Goal: Transaction & Acquisition: Purchase product/service

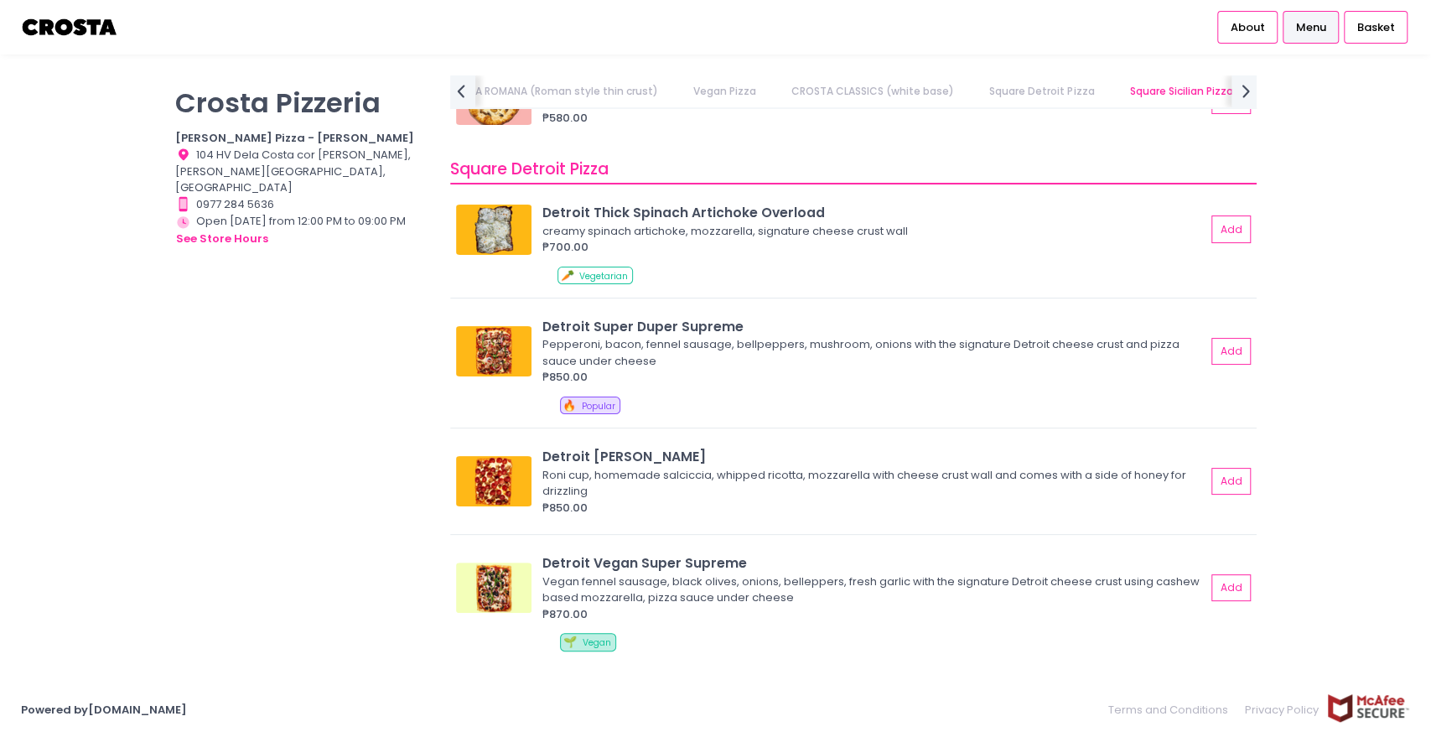
scroll to position [1956, 0]
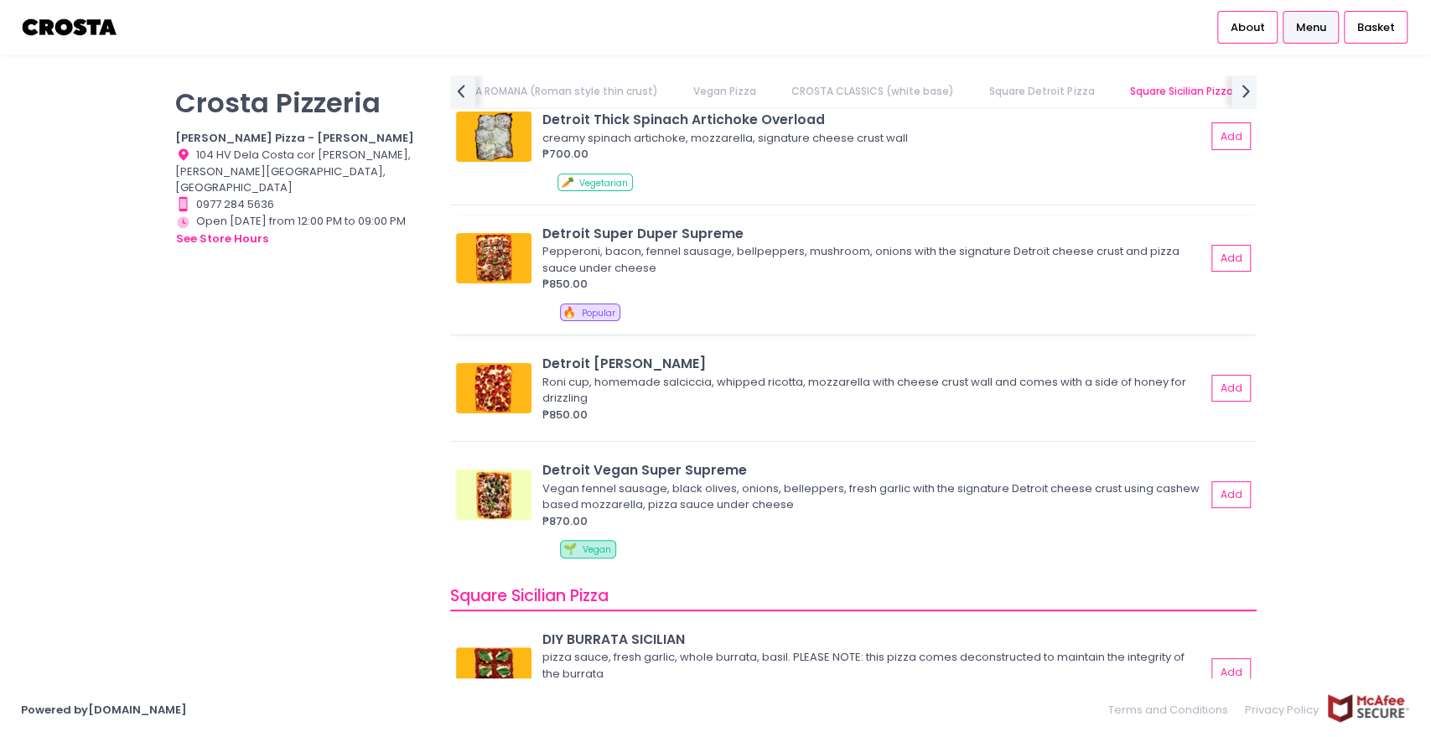
click at [486, 247] on img at bounding box center [493, 258] width 75 height 50
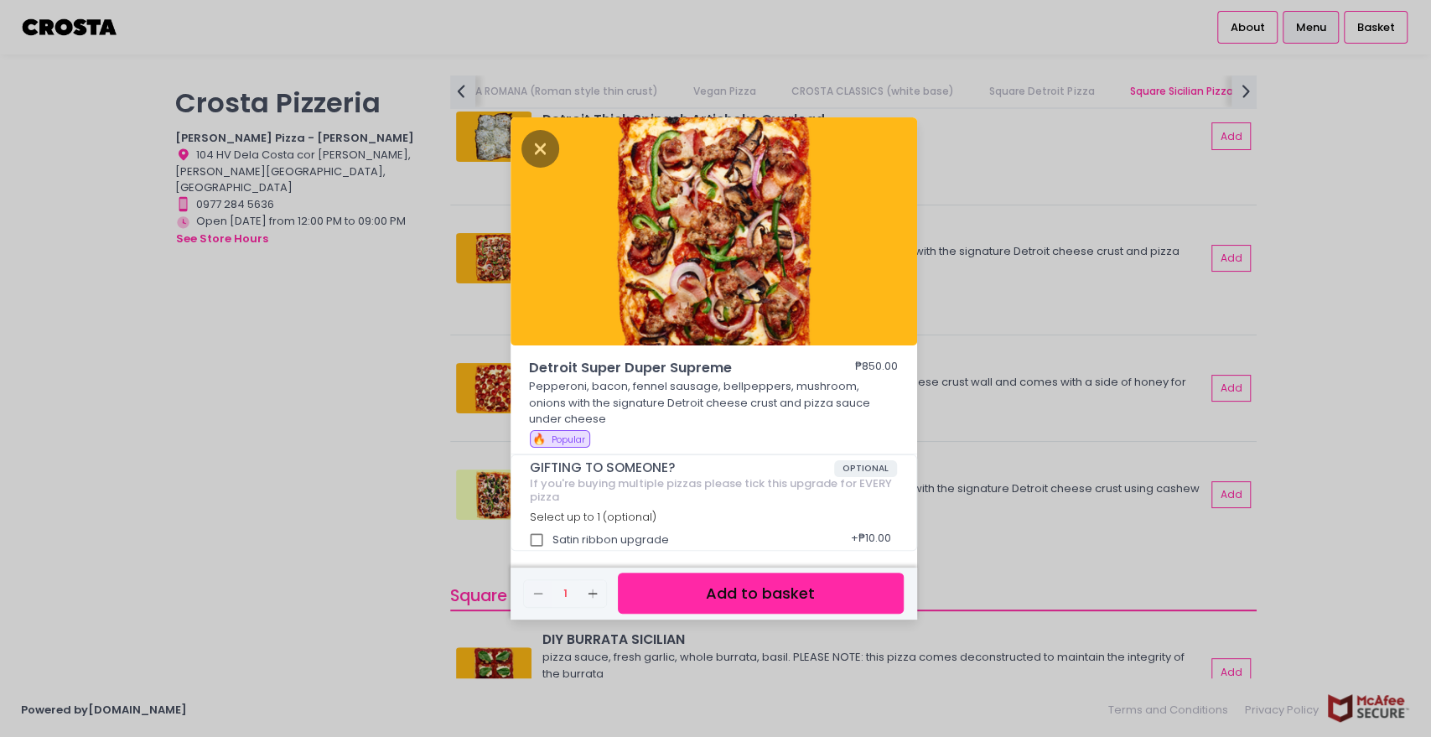
scroll to position [4, 0]
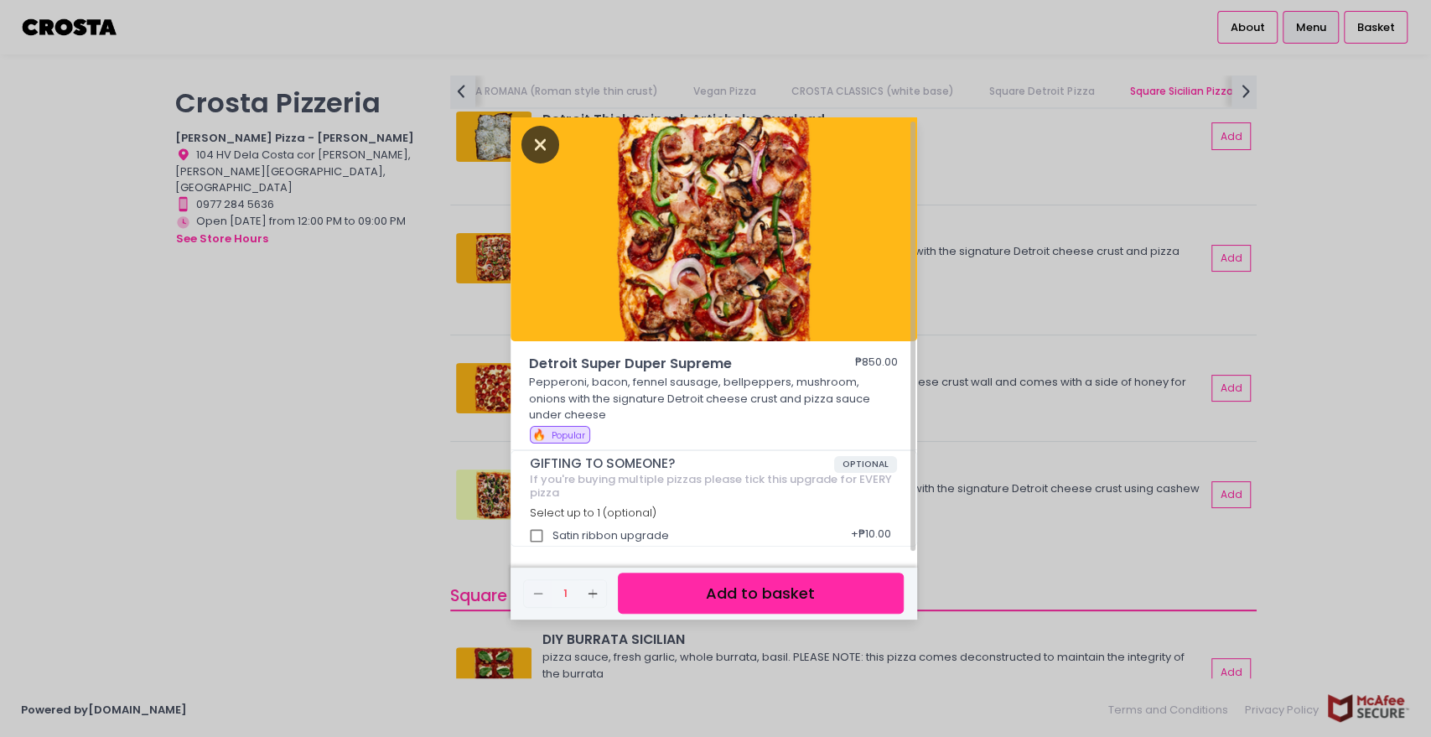
click at [543, 138] on icon "Close" at bounding box center [541, 145] width 39 height 38
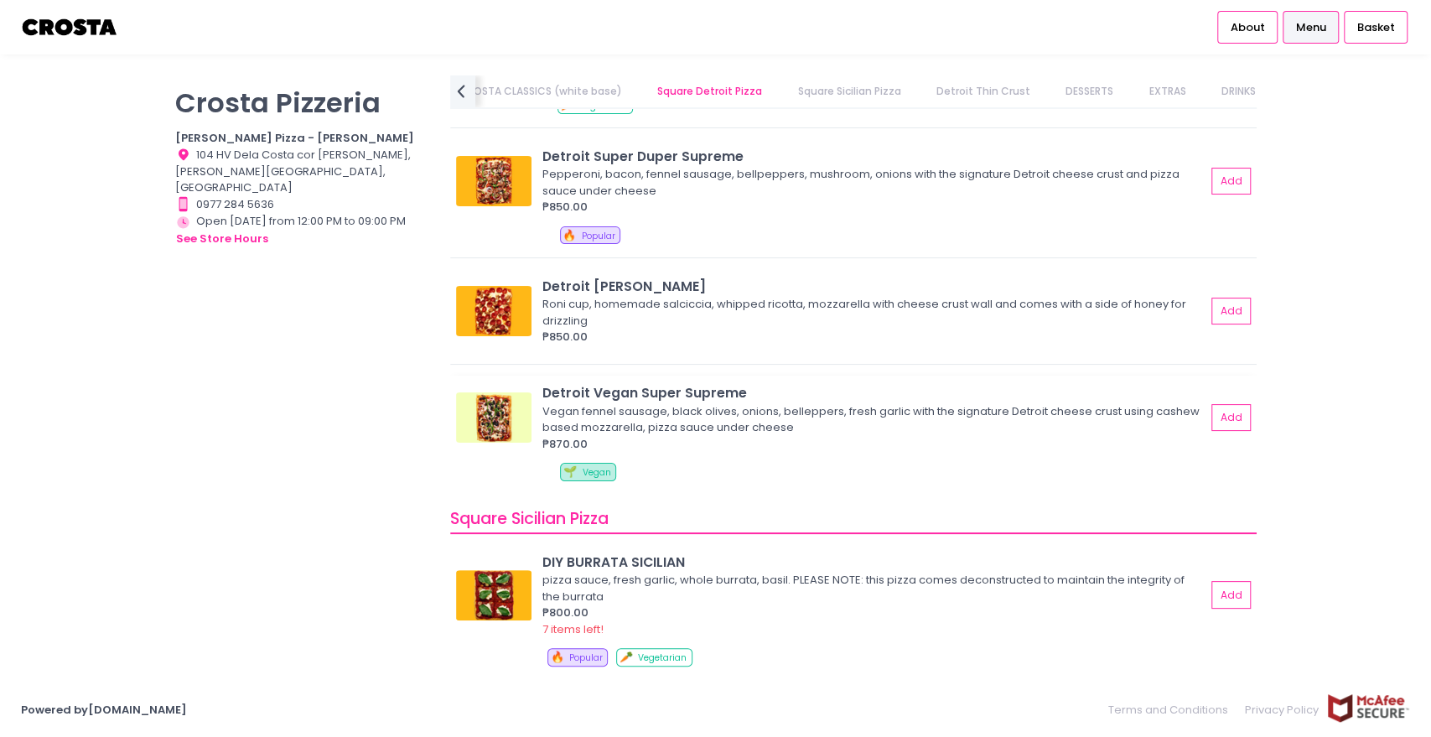
scroll to position [0, 0]
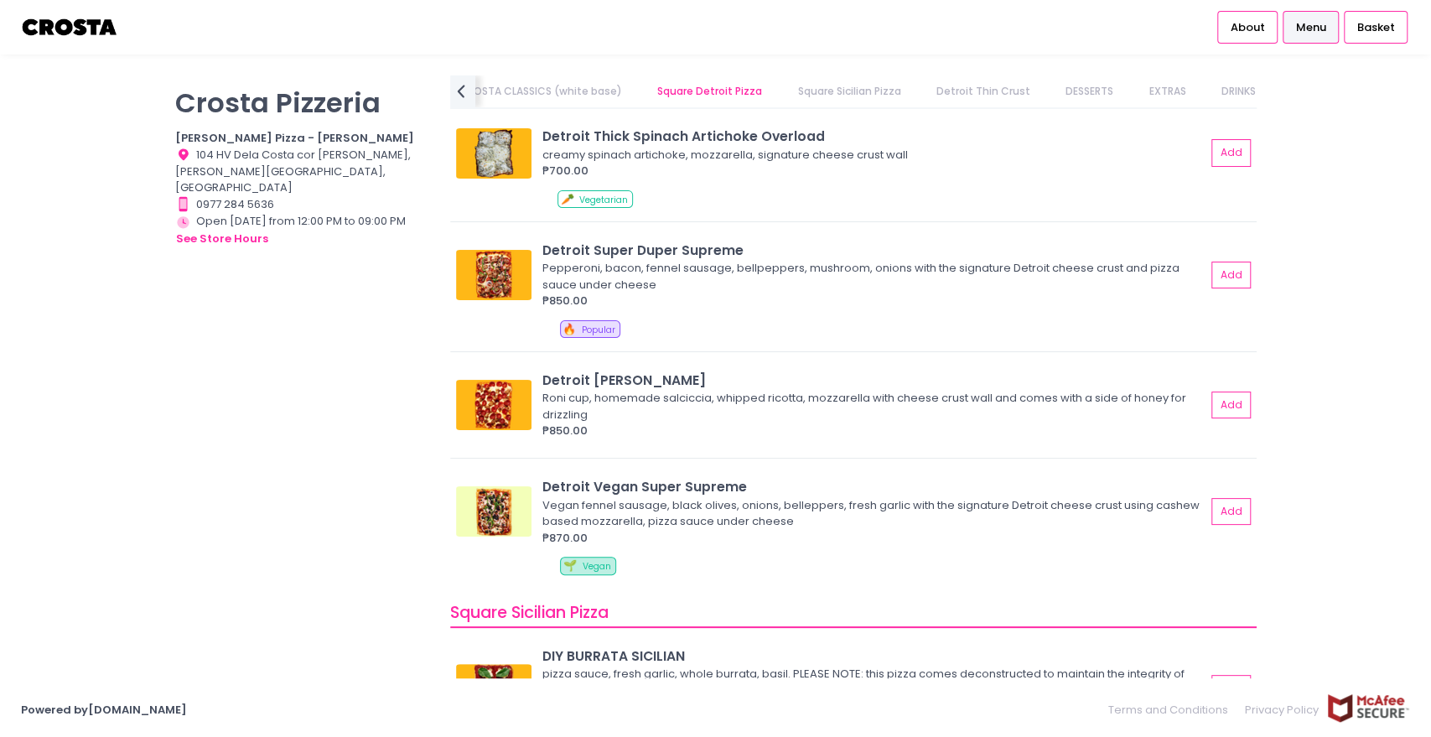
click at [962, 86] on link "Detroit Thin Crust" at bounding box center [983, 91] width 127 height 32
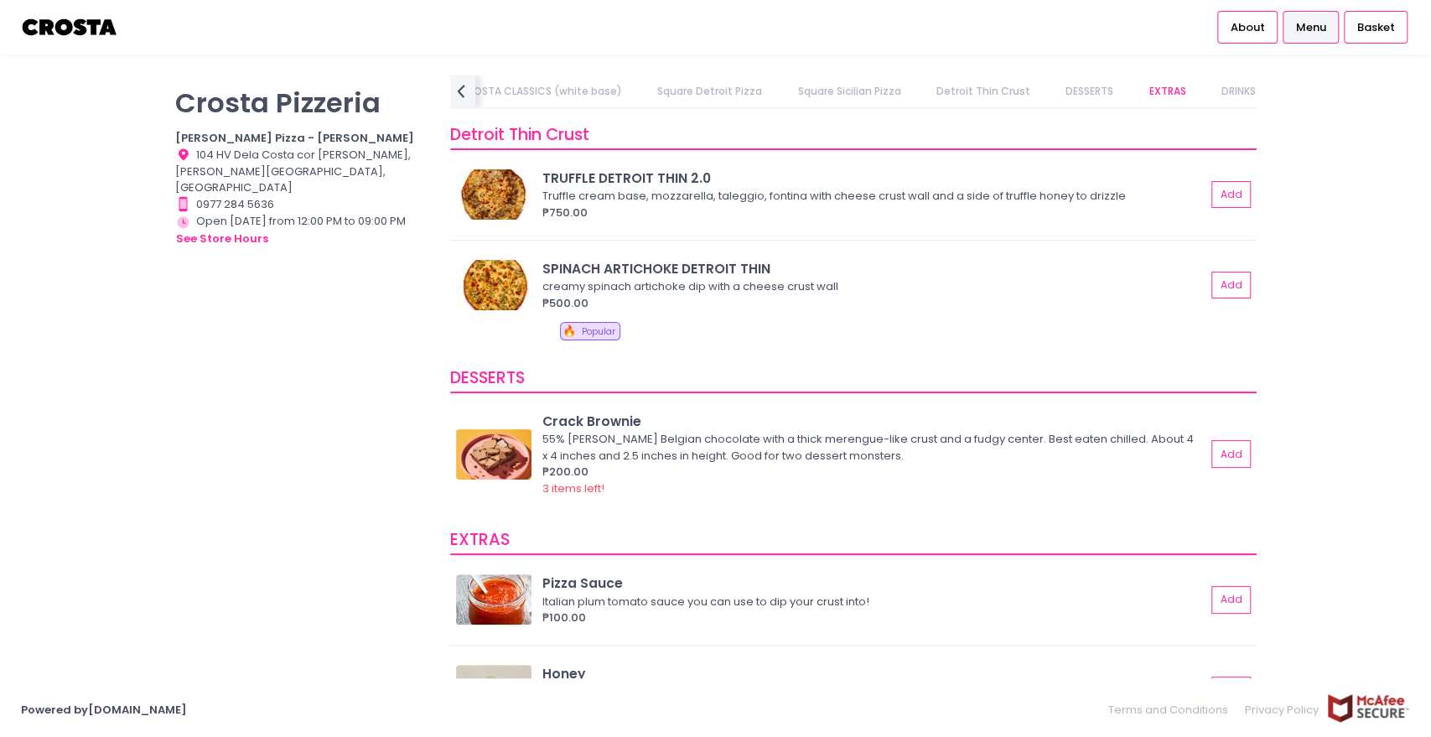
click at [1060, 88] on link "DESSERTS" at bounding box center [1090, 91] width 81 height 32
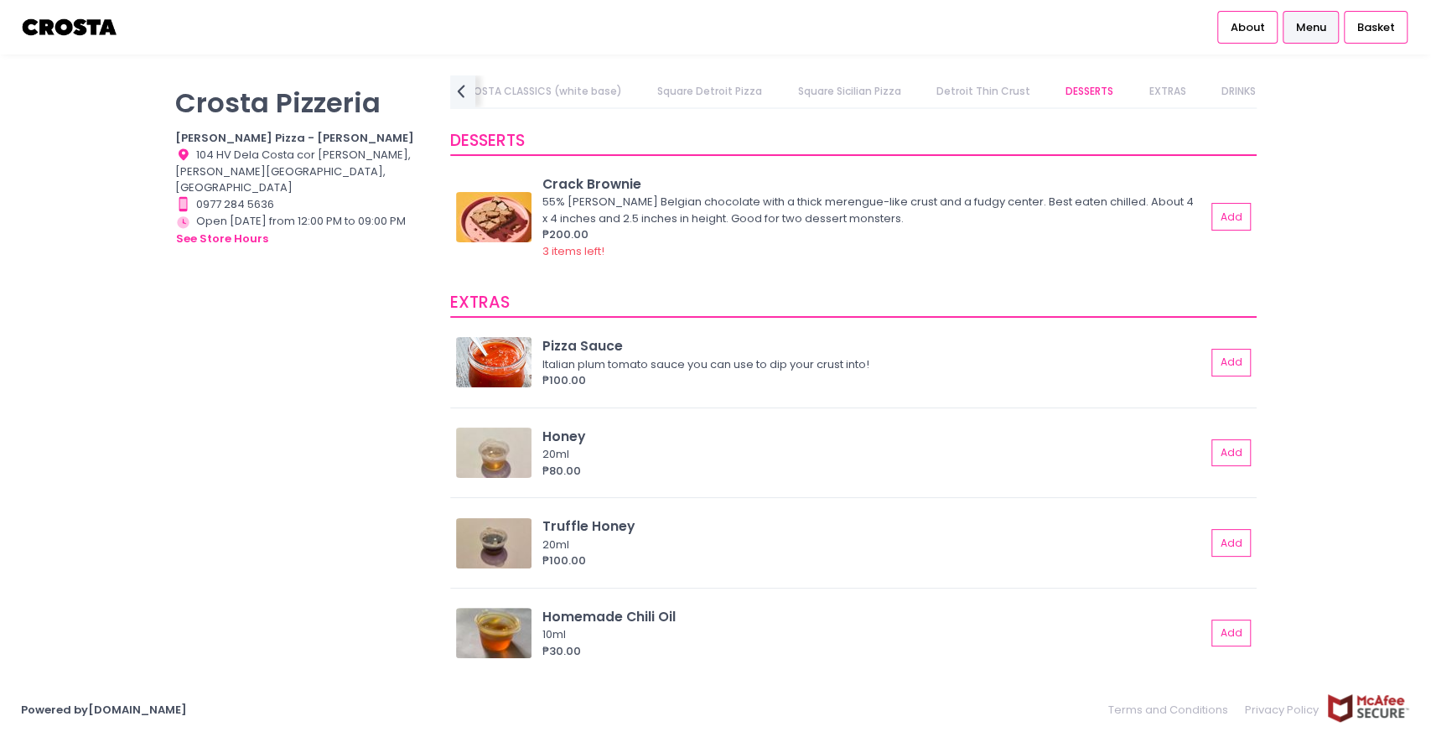
scroll to position [3251, 0]
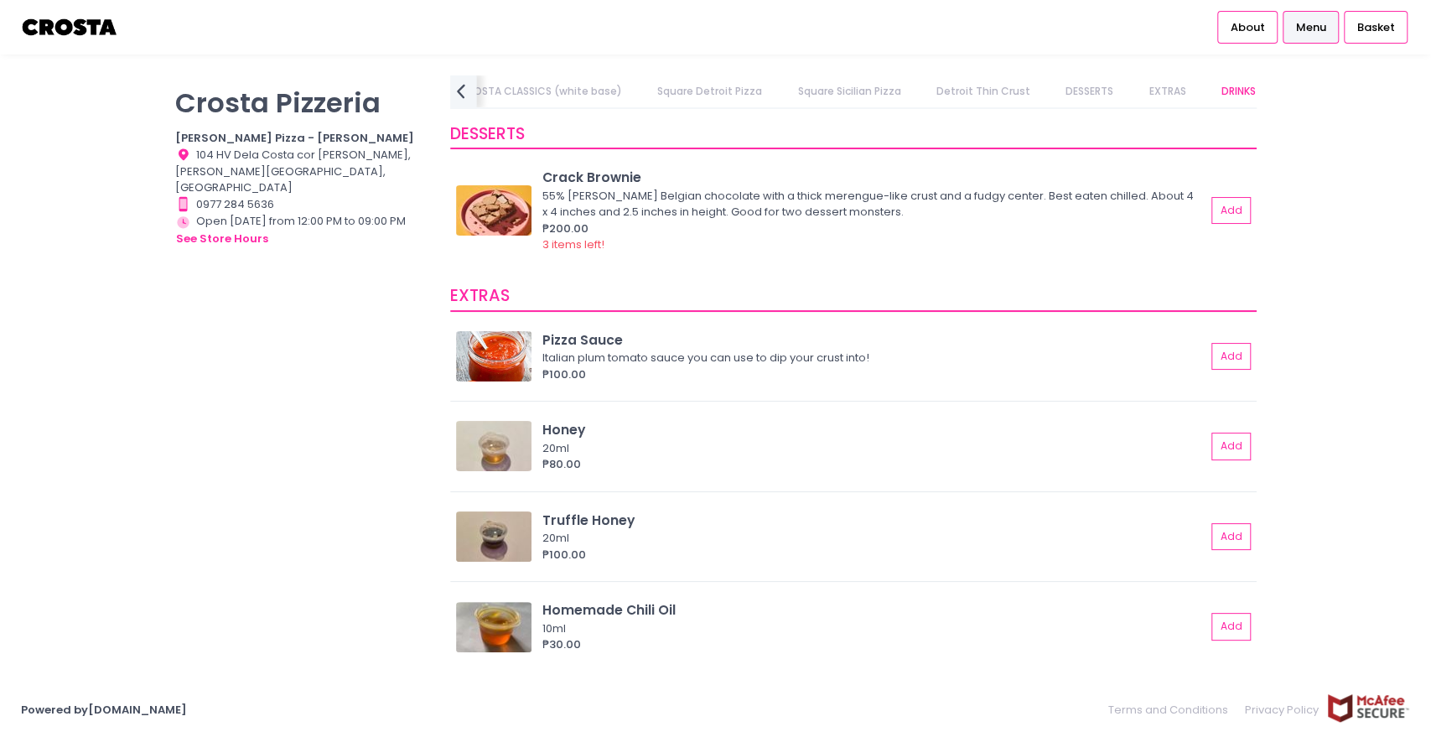
click at [462, 92] on icon "prev Created with Sketch." at bounding box center [461, 91] width 24 height 24
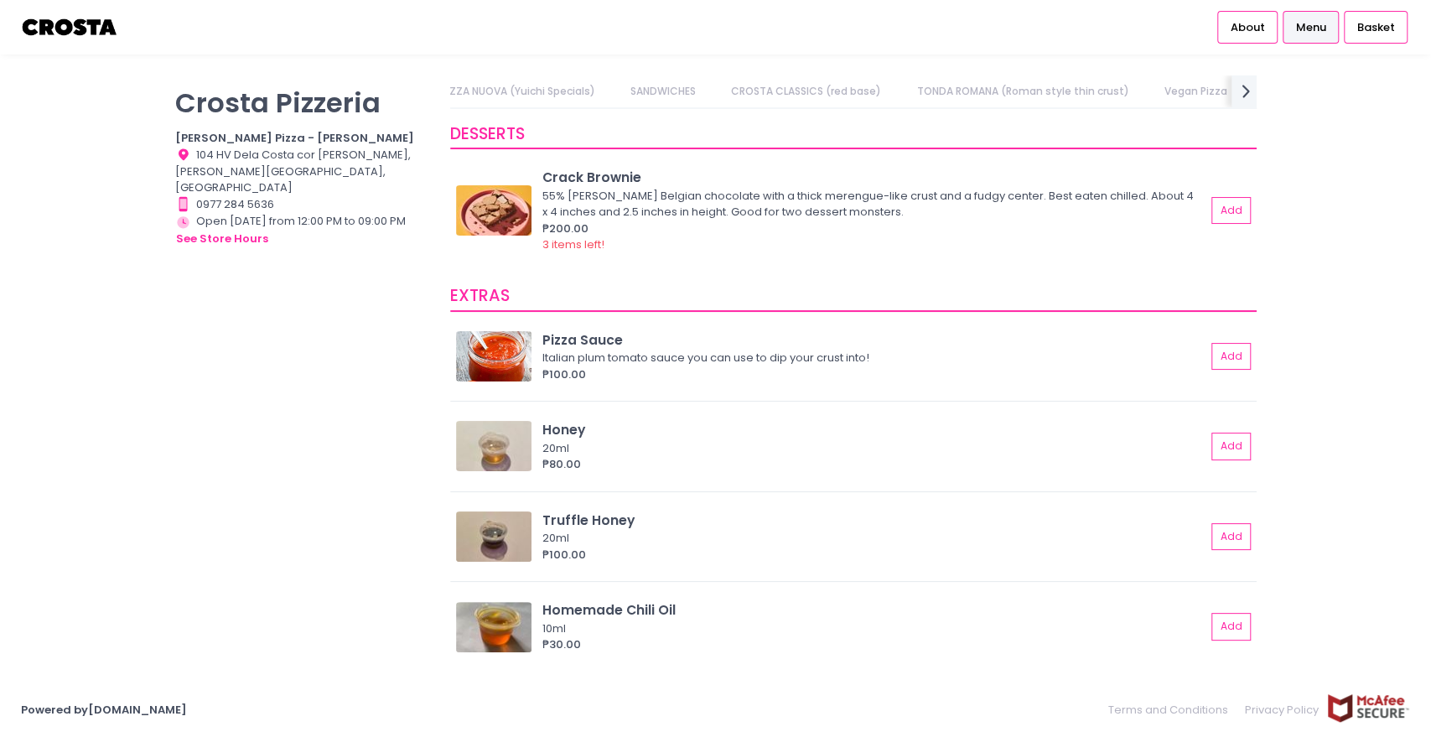
scroll to position [0, 0]
click at [462, 92] on link "PIZZA NUOVA (Yuichi Specials)" at bounding box center [543, 91] width 187 height 32
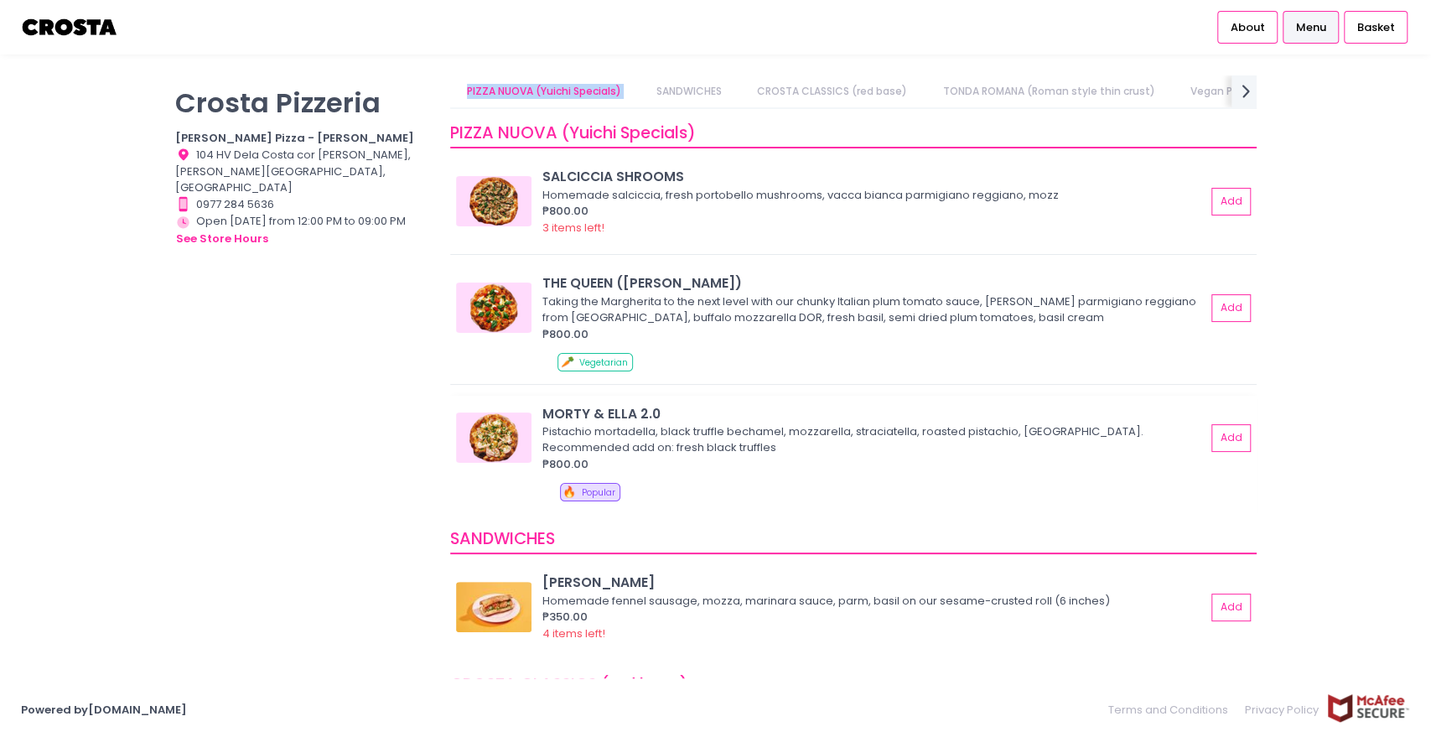
click at [490, 444] on img at bounding box center [493, 438] width 75 height 50
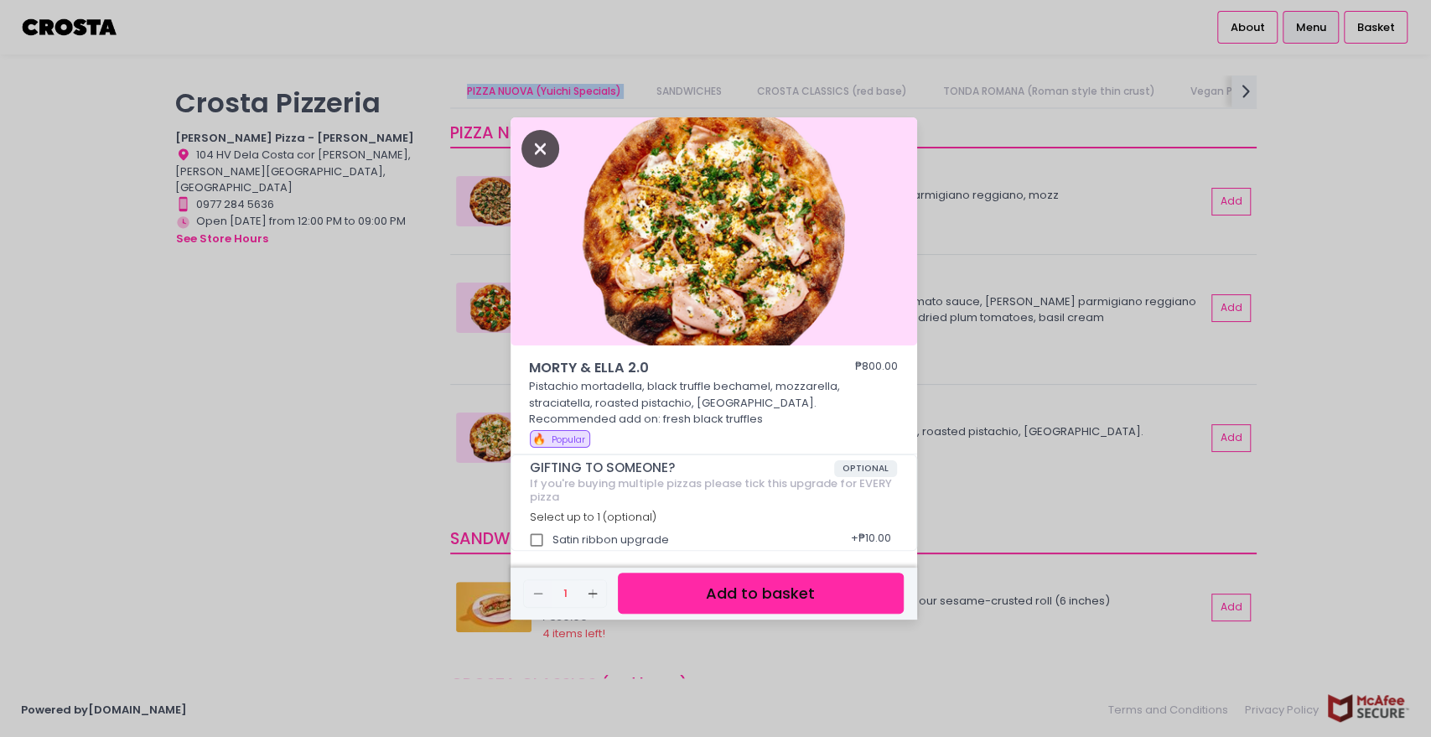
click at [536, 149] on icon "Close" at bounding box center [541, 149] width 39 height 38
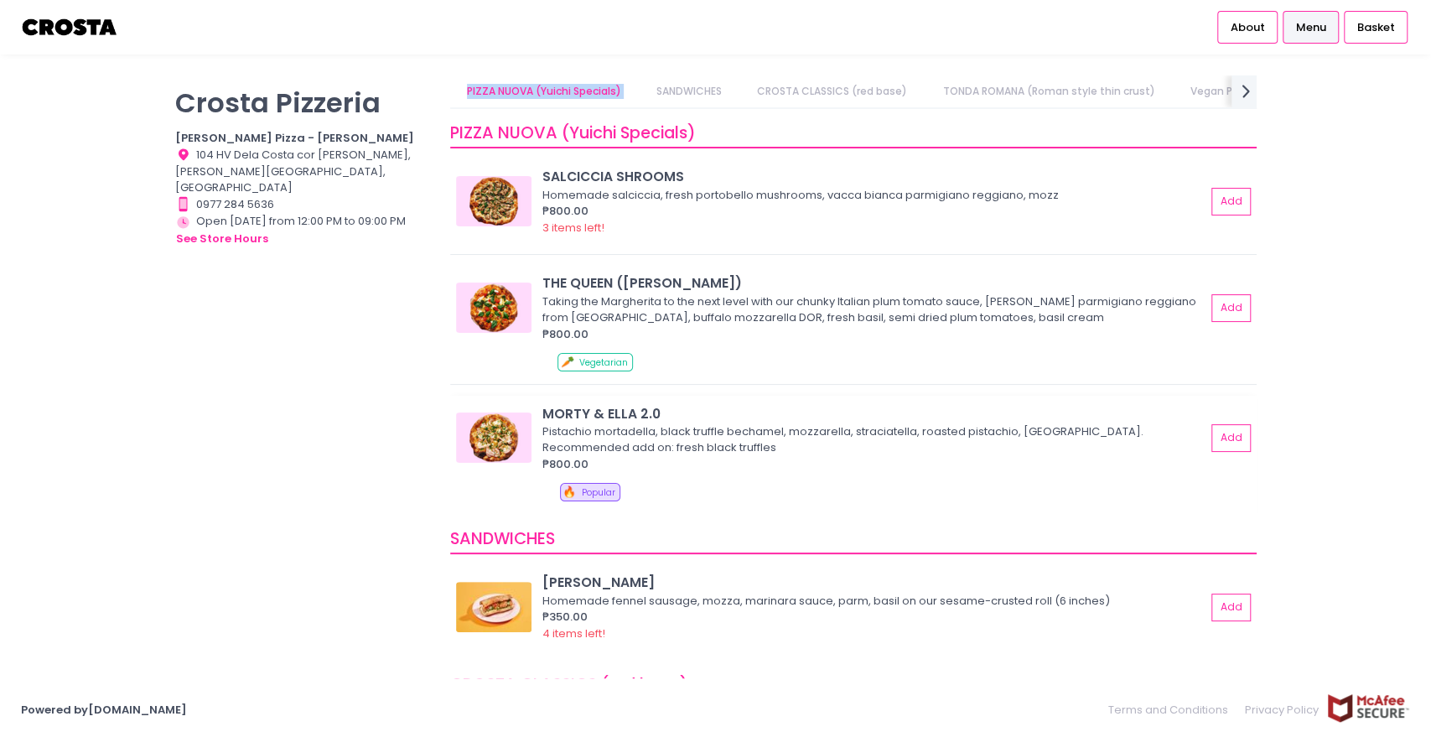
click at [496, 438] on img at bounding box center [493, 438] width 75 height 50
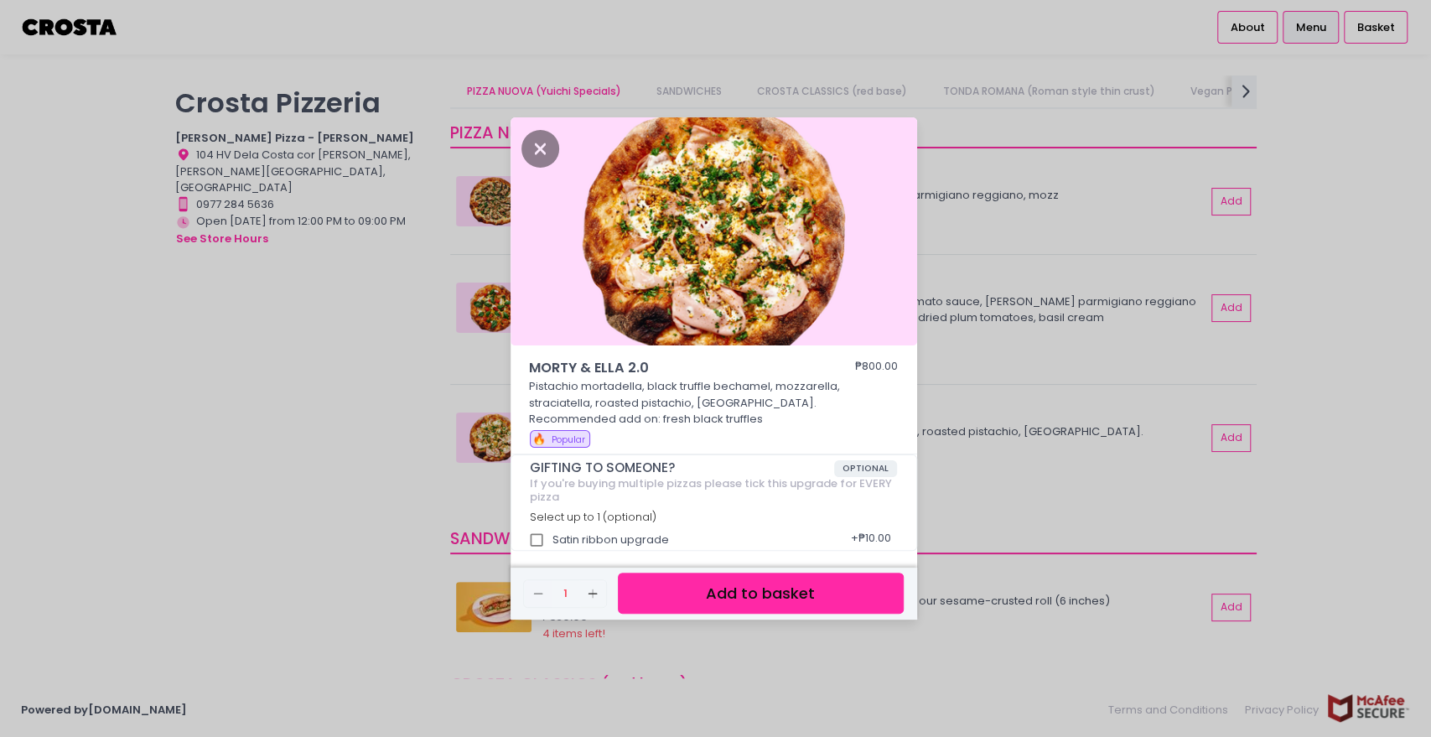
click at [1301, 303] on div "MORTY & [PERSON_NAME] 2.0 ₱800.00 Pistachio mortadella, black truffle bechamel,…" at bounding box center [715, 368] width 1431 height 737
